Goal: Transaction & Acquisition: Purchase product/service

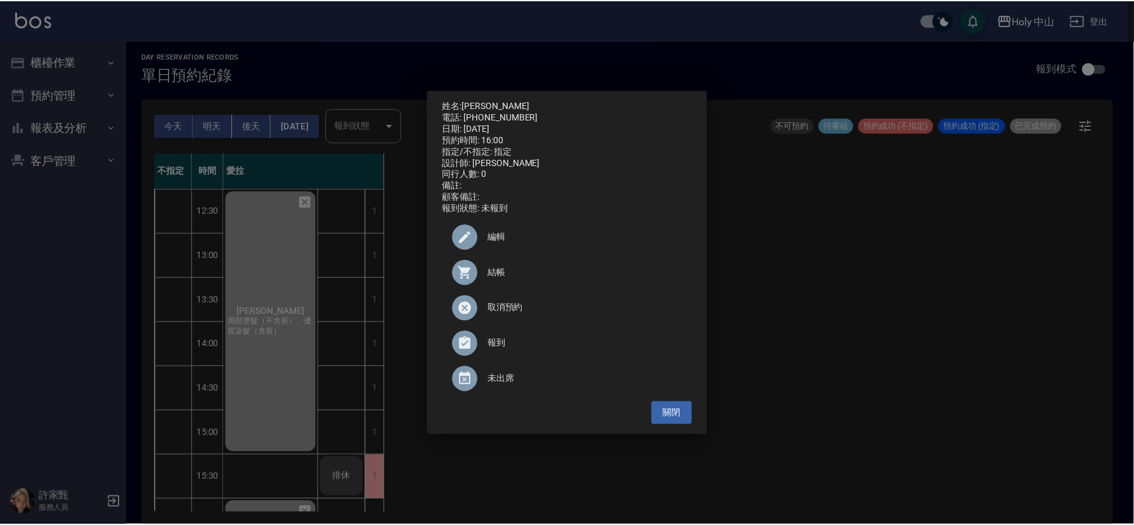
scroll to position [209, 0]
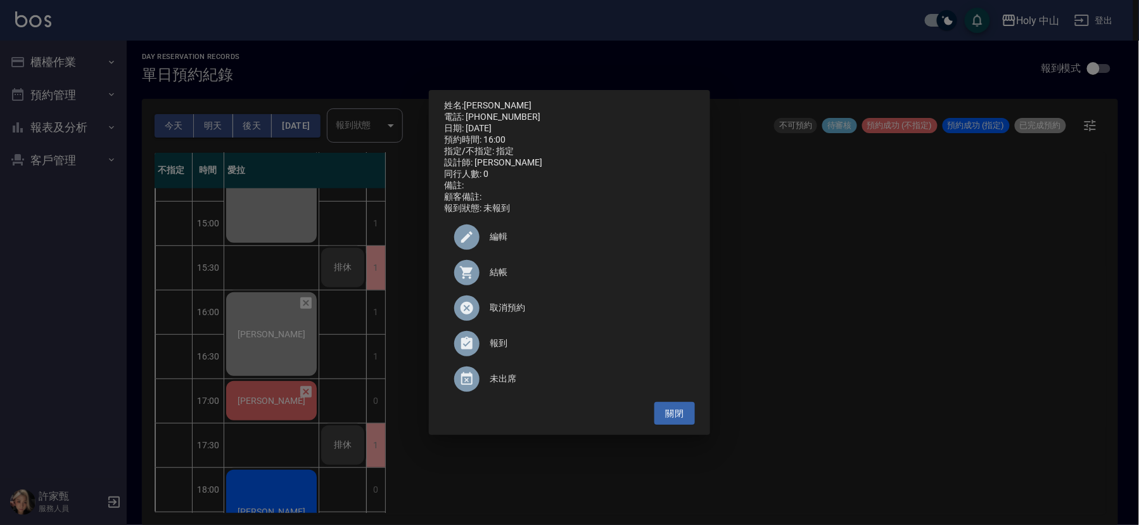
click at [746, 324] on div "姓名: 洪介興 電話: 0982068325 日期: 2025/09/20 預約時間: 16:00 指定/不指定: 指定 設計師: 愛拉 同行人數: 0 備註…" at bounding box center [569, 262] width 1139 height 525
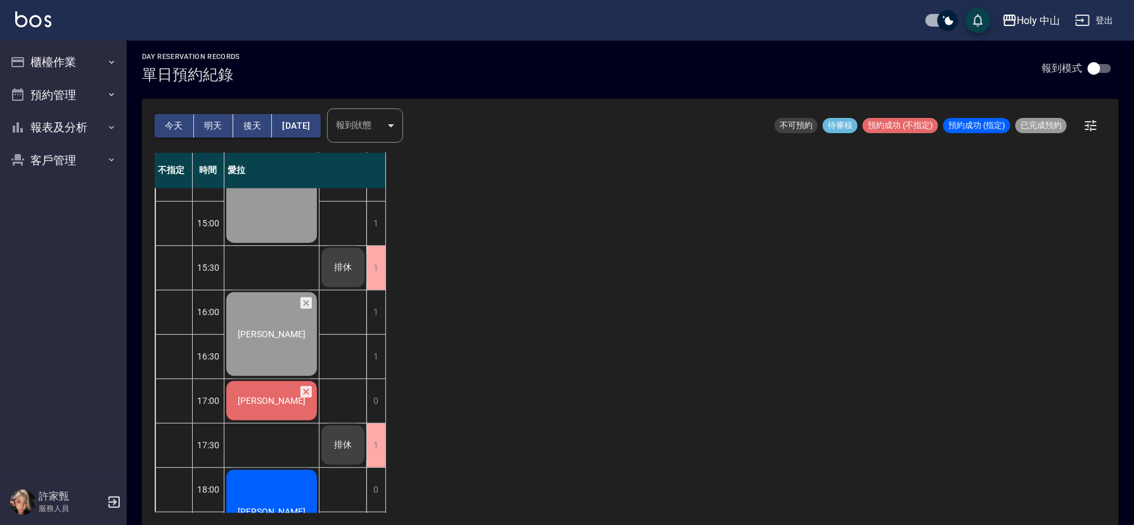
click at [281, 398] on span "邱祿滏" at bounding box center [271, 400] width 73 height 10
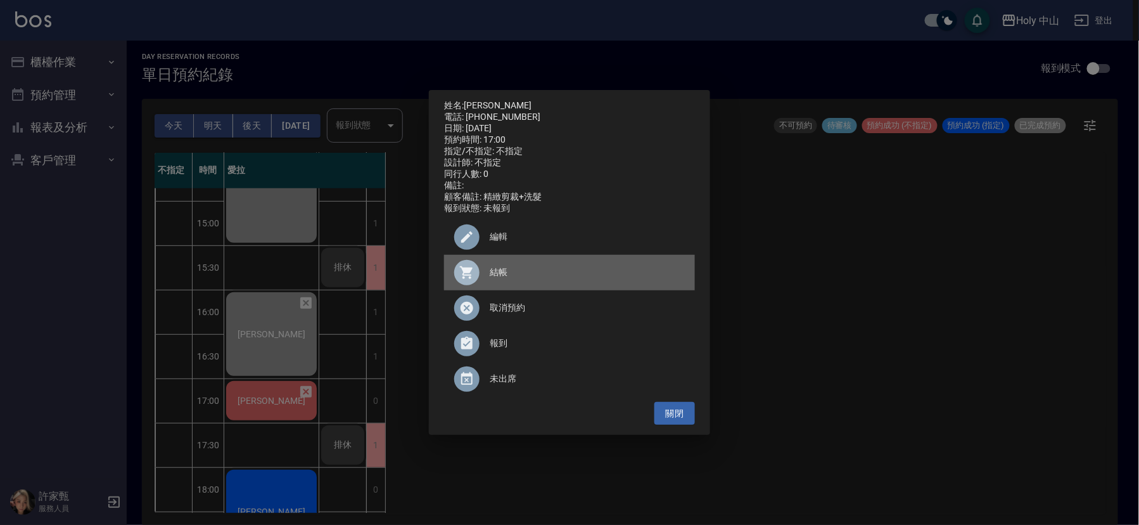
click at [497, 279] on span "結帳" at bounding box center [587, 272] width 195 height 13
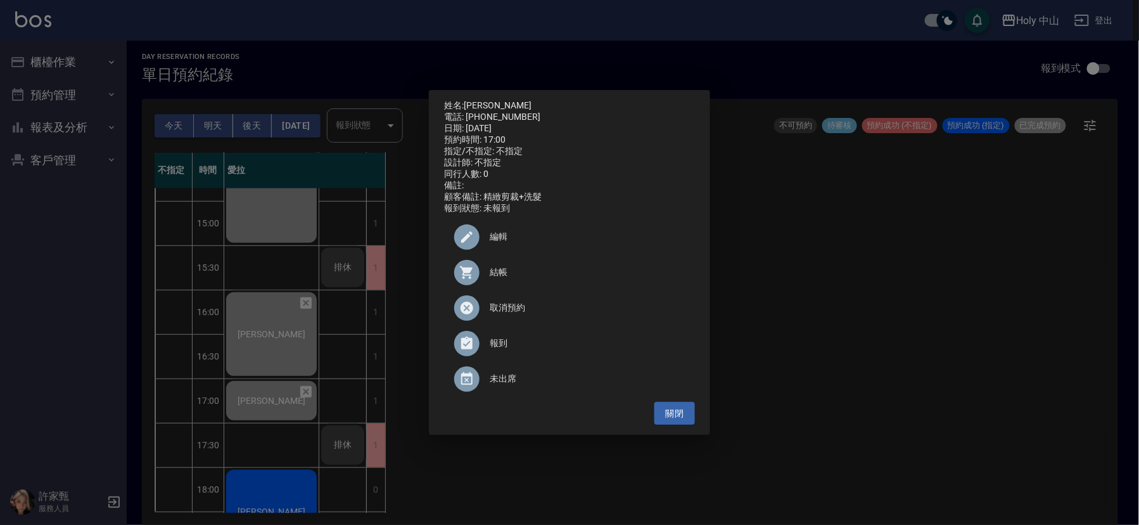
click at [907, 281] on div "姓名: 邱祿滏 電話: 0972821250 日期: 2025/09/20 預約時間: 17:00 指定/不指定: 不指定 設計師: 不指定 同行人數: 0 …" at bounding box center [569, 262] width 1139 height 525
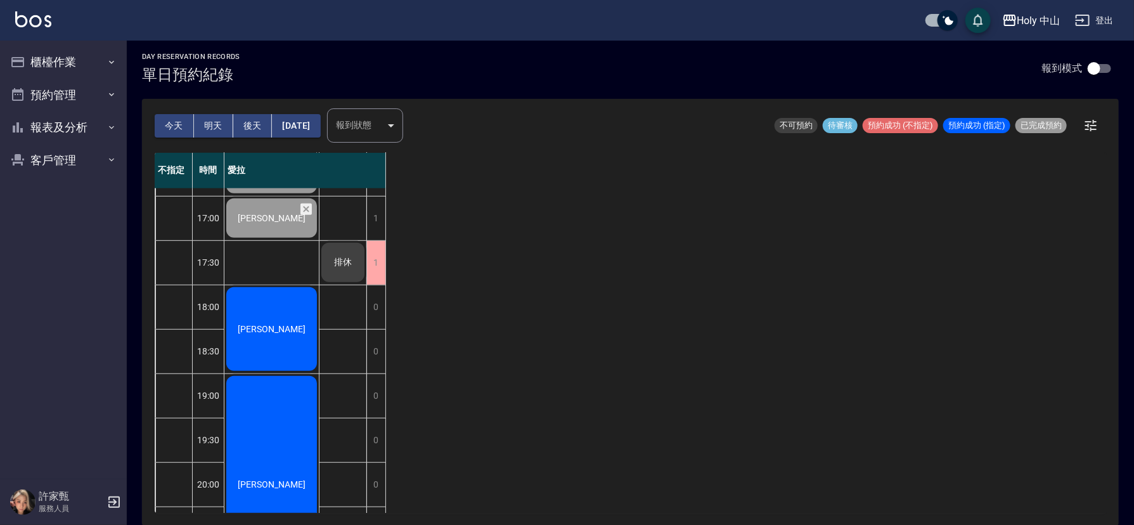
scroll to position [392, 0]
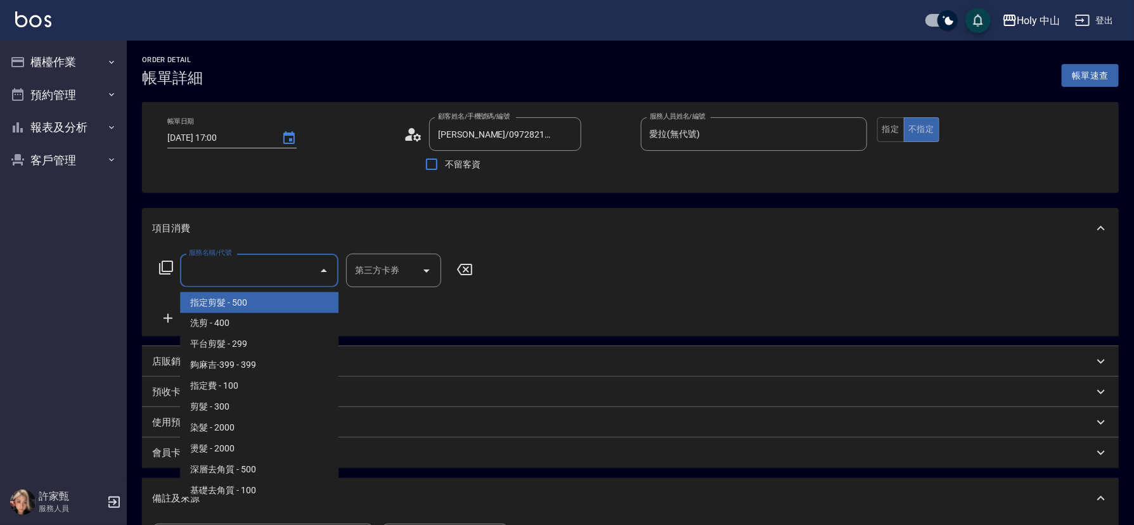
click at [257, 274] on input "服務名稱/代號" at bounding box center [250, 270] width 128 height 22
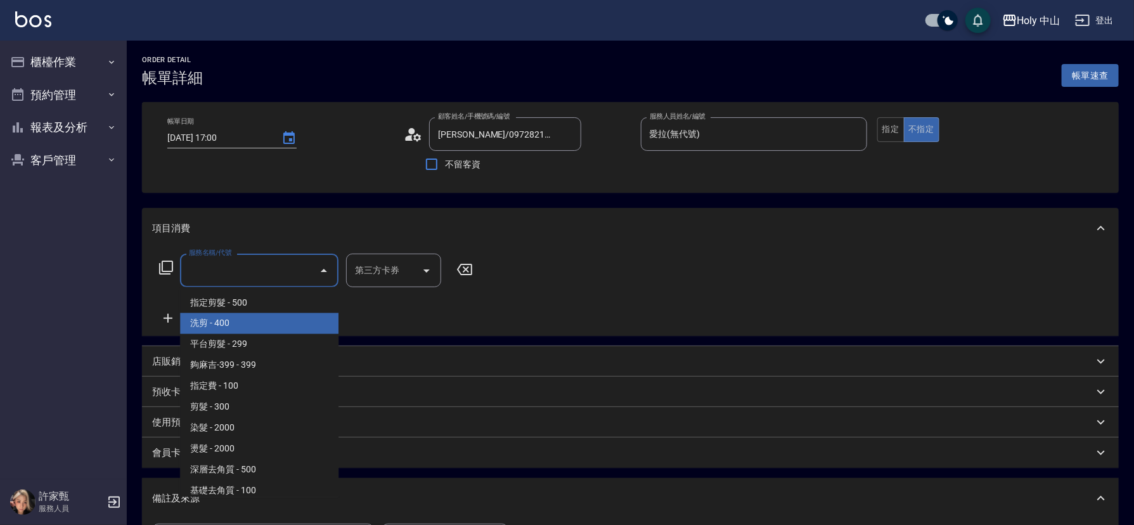
click at [228, 319] on span "洗剪 - 400" at bounding box center [259, 323] width 158 height 21
type input "洗剪(3)"
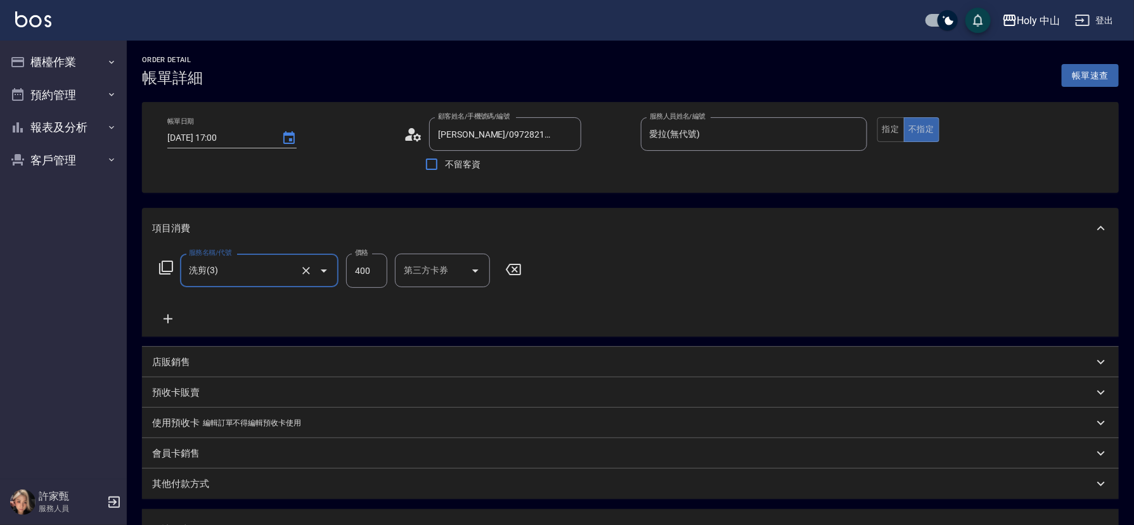
click at [348, 485] on div "其他付款方式" at bounding box center [622, 483] width 941 height 13
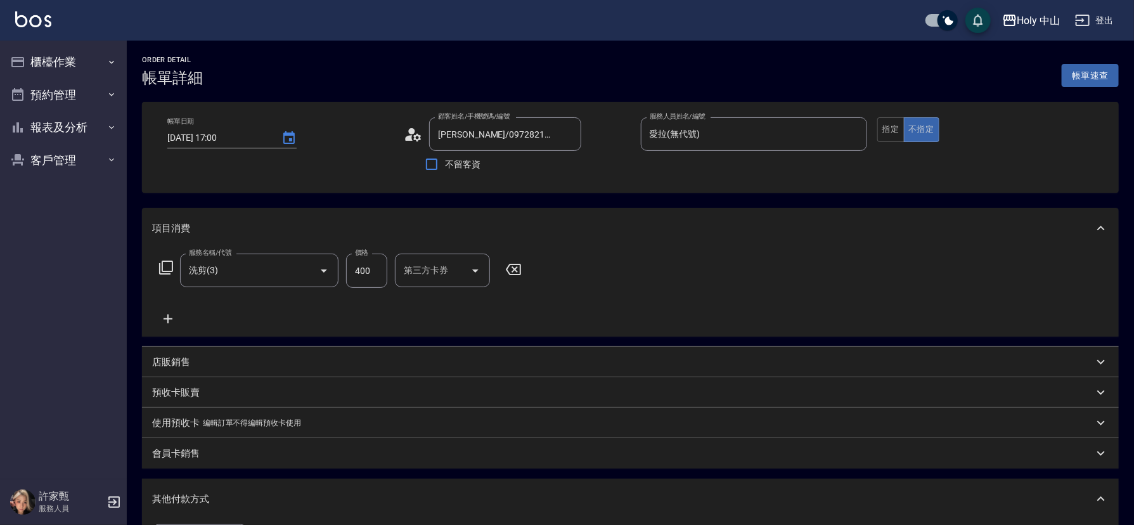
click at [650, 285] on div "服務名稱/代號 洗剪(3) 服務名稱/代號 價格 400 價格 第三方卡券 第三方卡券" at bounding box center [630, 292] width 976 height 88
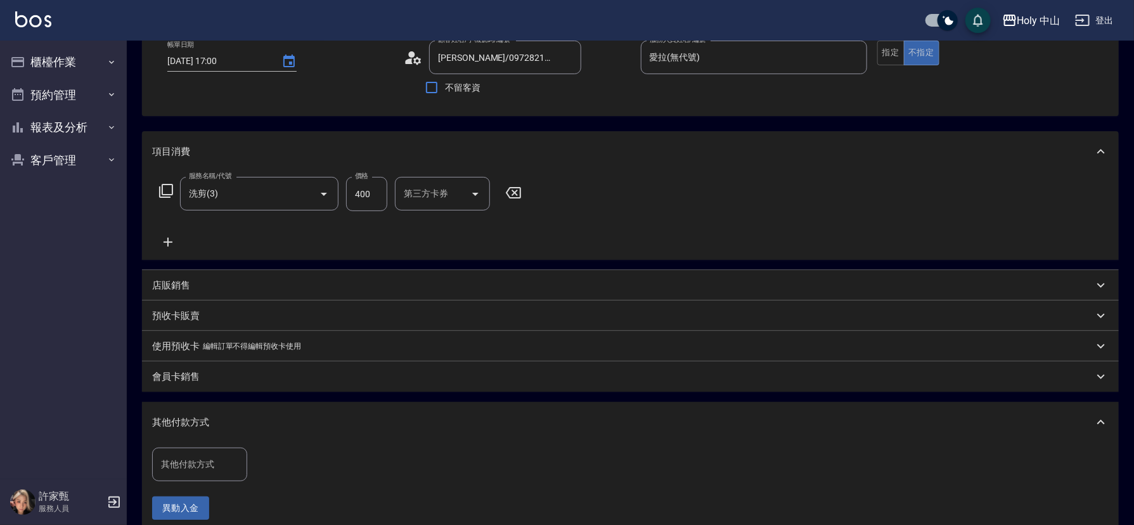
scroll to position [190, 0]
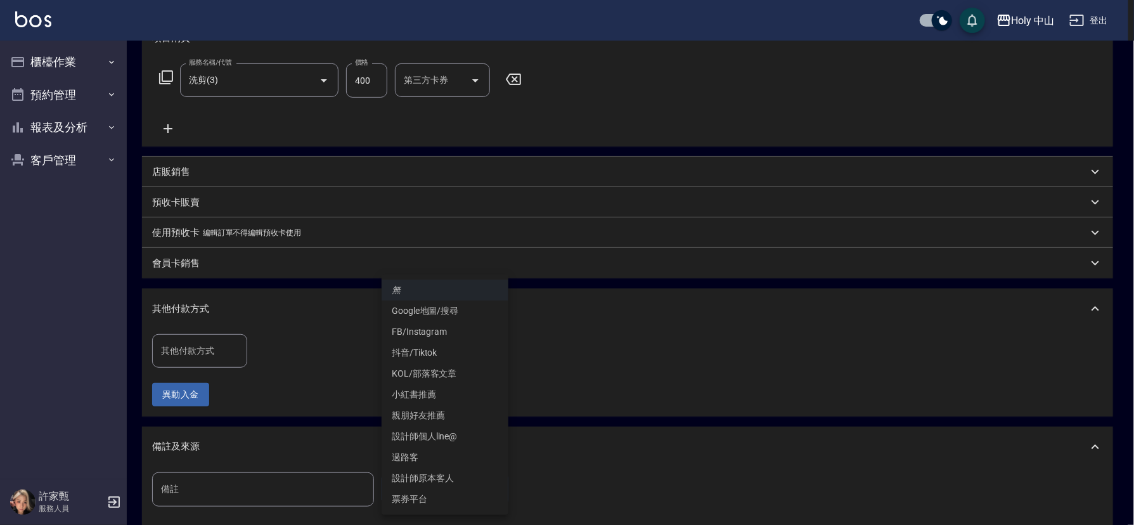
click at [414, 488] on body "Holy 中山 登出 櫃檯作業 打帳單 帳單列表 營業儀表板 現場電腦打卡 預約管理 預約管理 單日預約紀錄 單週預約紀錄 報表及分析 報表目錄 店家日報表 …" at bounding box center [567, 236] width 1134 height 853
click at [452, 479] on li "設計師原本客人" at bounding box center [444, 478] width 127 height 21
type input "設計師原本客人"
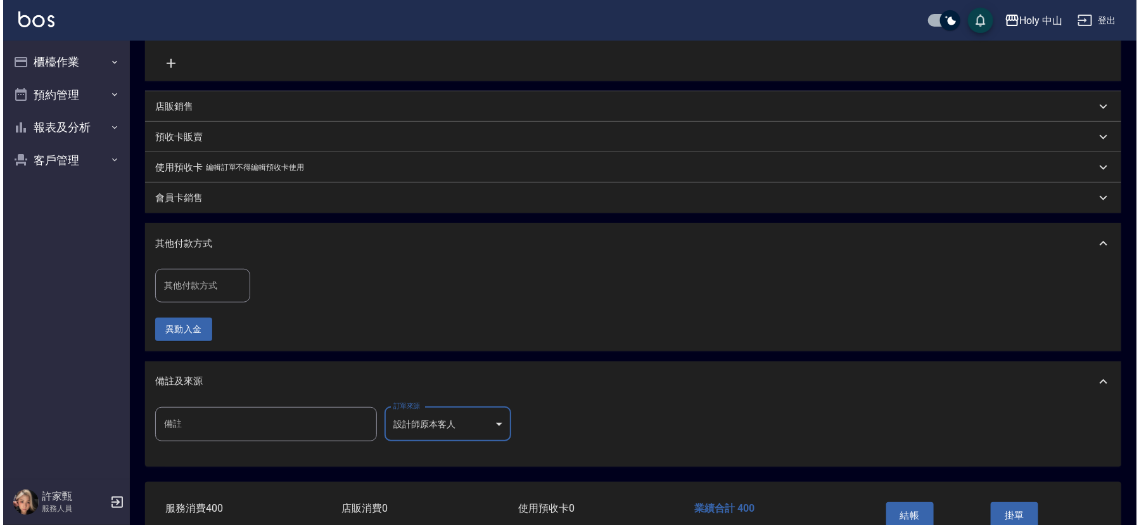
scroll to position [333, 0]
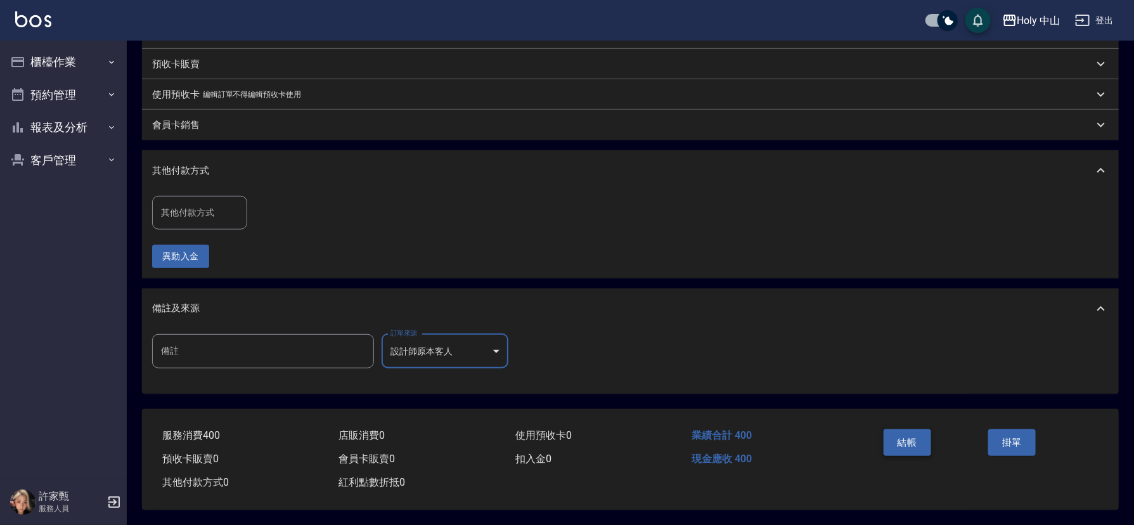
click at [910, 437] on button "結帳" at bounding box center [907, 442] width 48 height 27
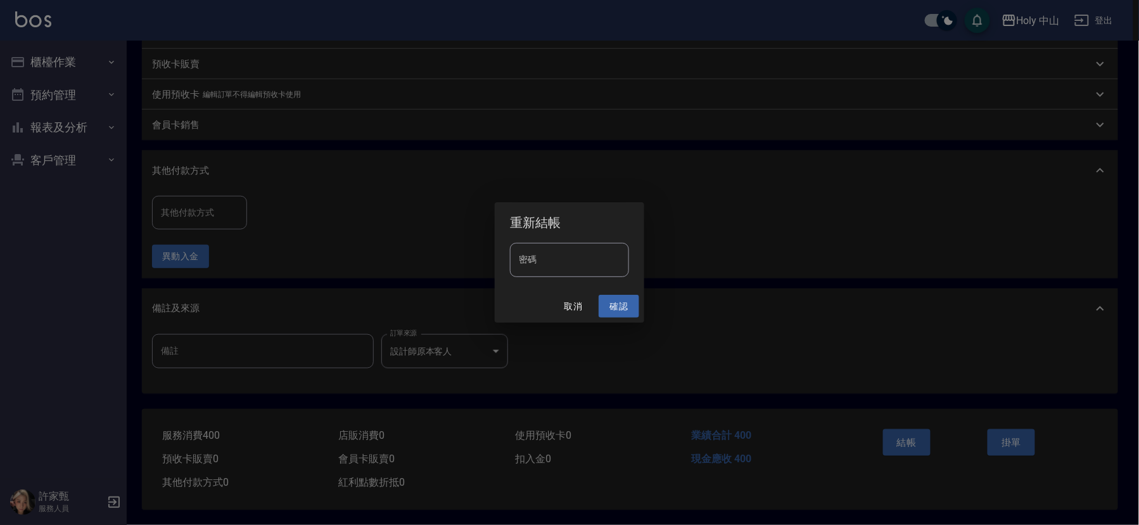
click at [622, 303] on button "確認" at bounding box center [619, 306] width 41 height 23
